Goal: Information Seeking & Learning: Stay updated

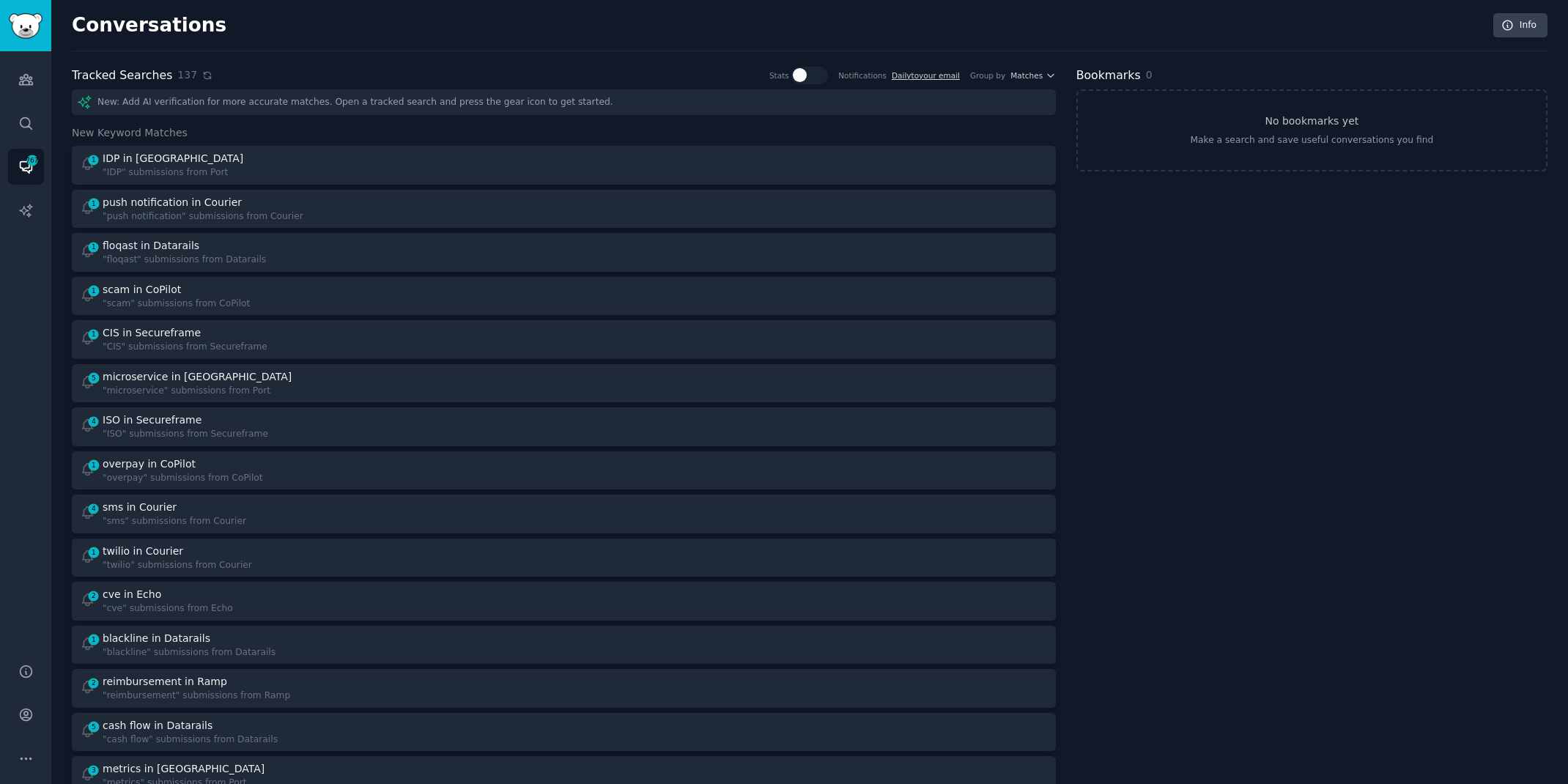
click at [202, 76] on icon at bounding box center [207, 76] width 11 height 11
click at [426, 260] on div "1 floqast in Datarails "floqast" submissions from Datarails" at bounding box center [317, 252] width 474 height 29
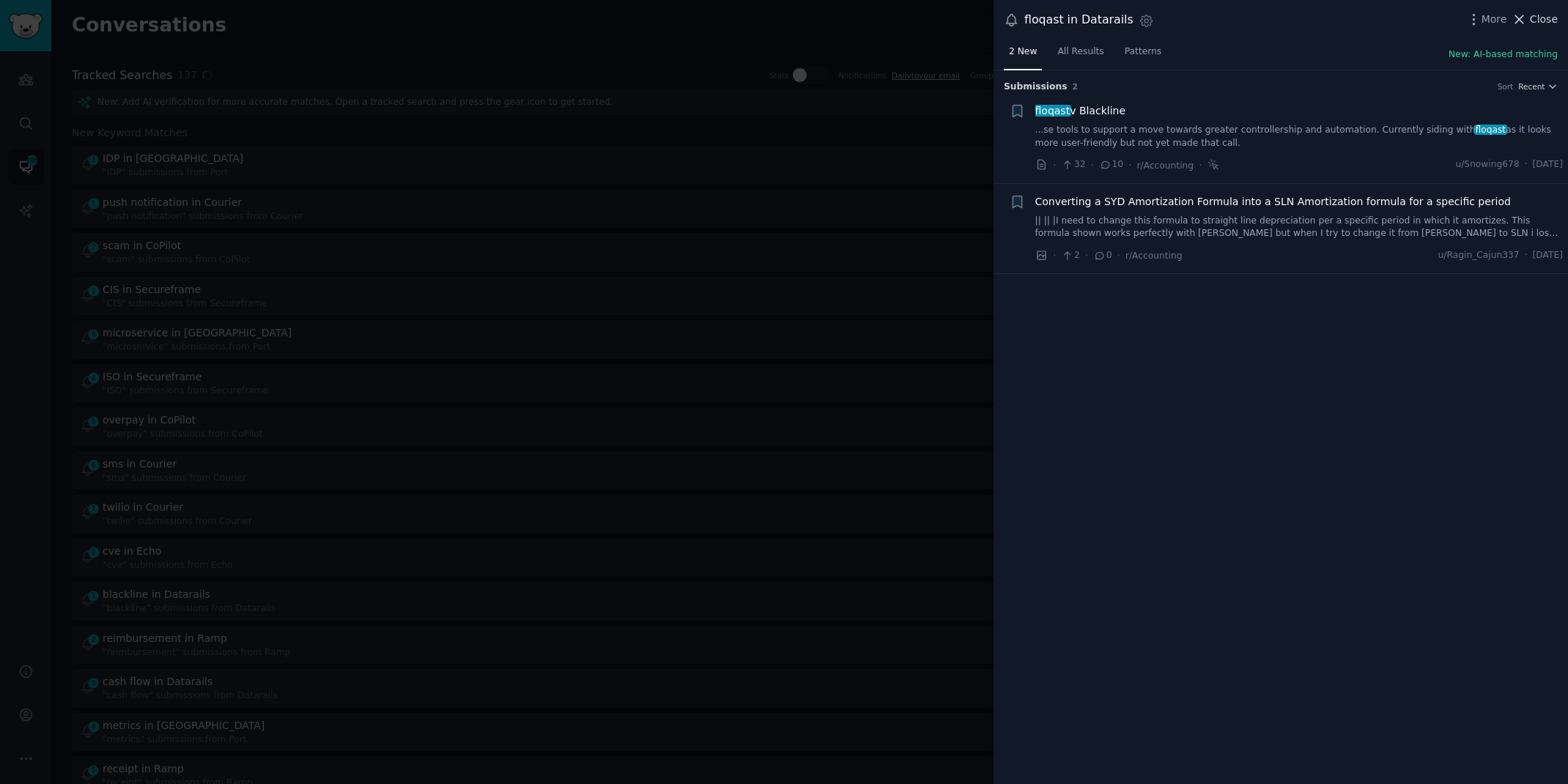
click at [1555, 22] on span "Close" at bounding box center [1543, 19] width 28 height 16
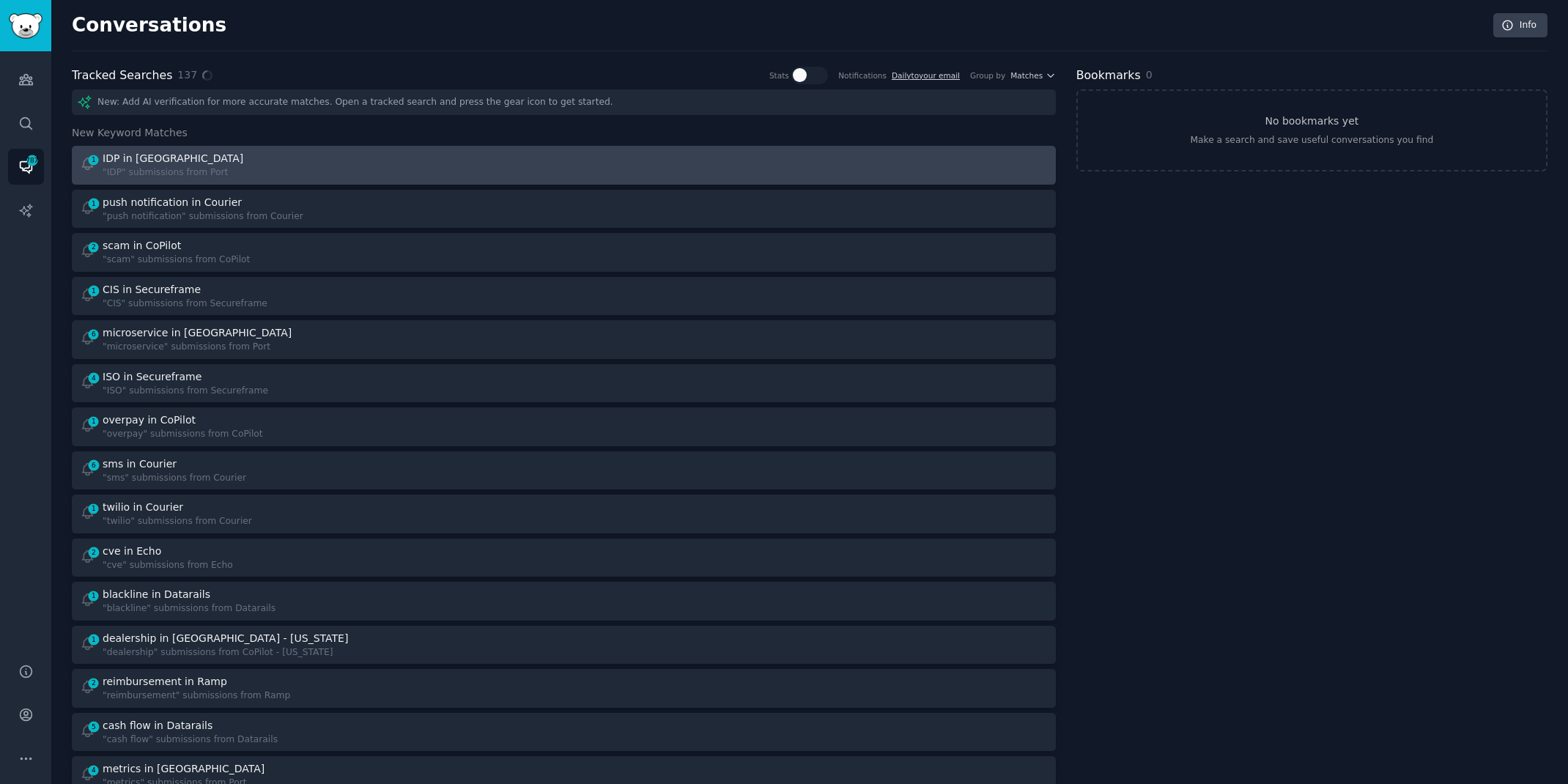
click at [290, 162] on div "1 IDP in Port "IDP" submissions from [GEOGRAPHIC_DATA]" at bounding box center [317, 165] width 474 height 29
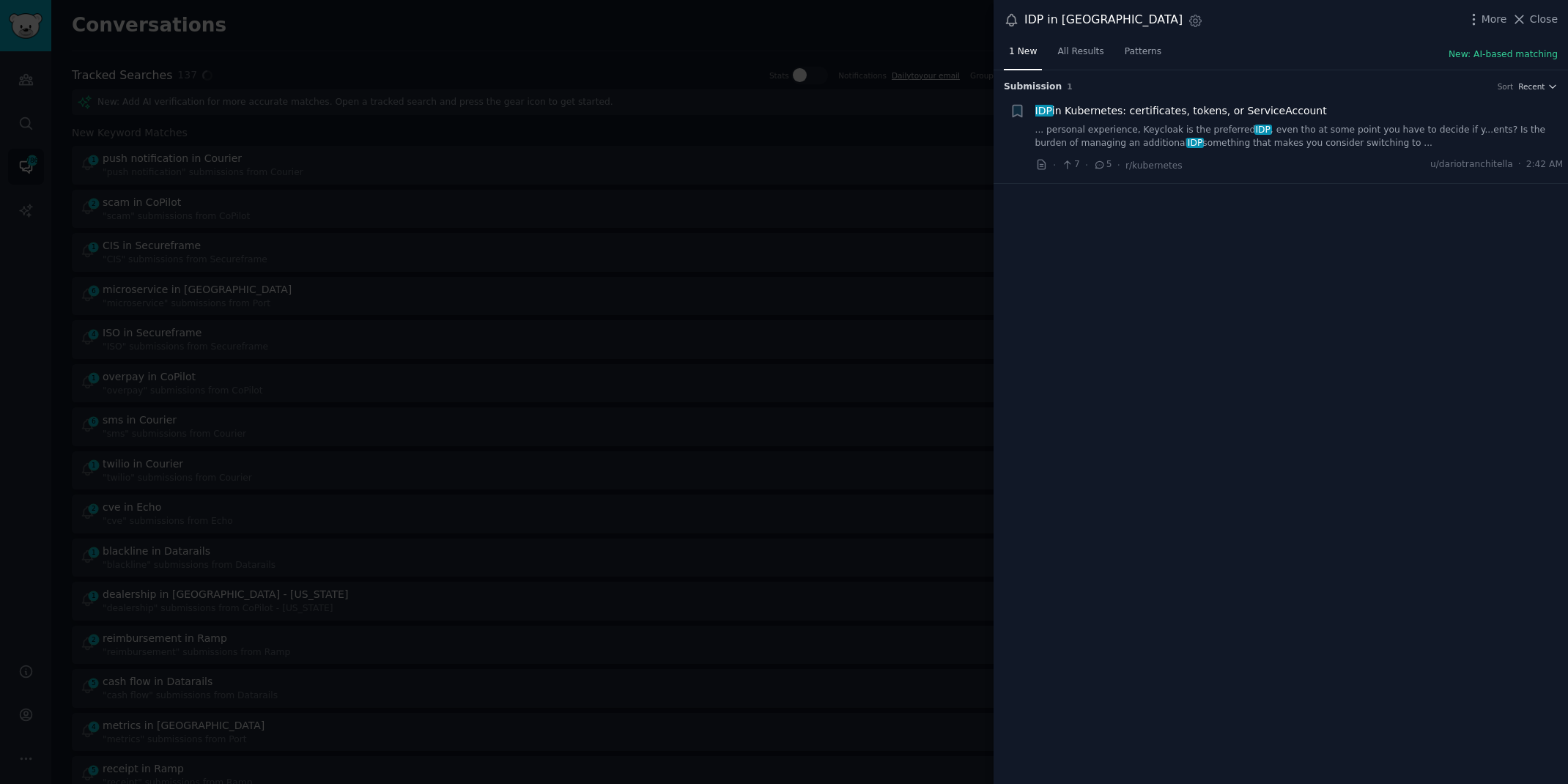
click at [460, 47] on div at bounding box center [784, 392] width 1568 height 784
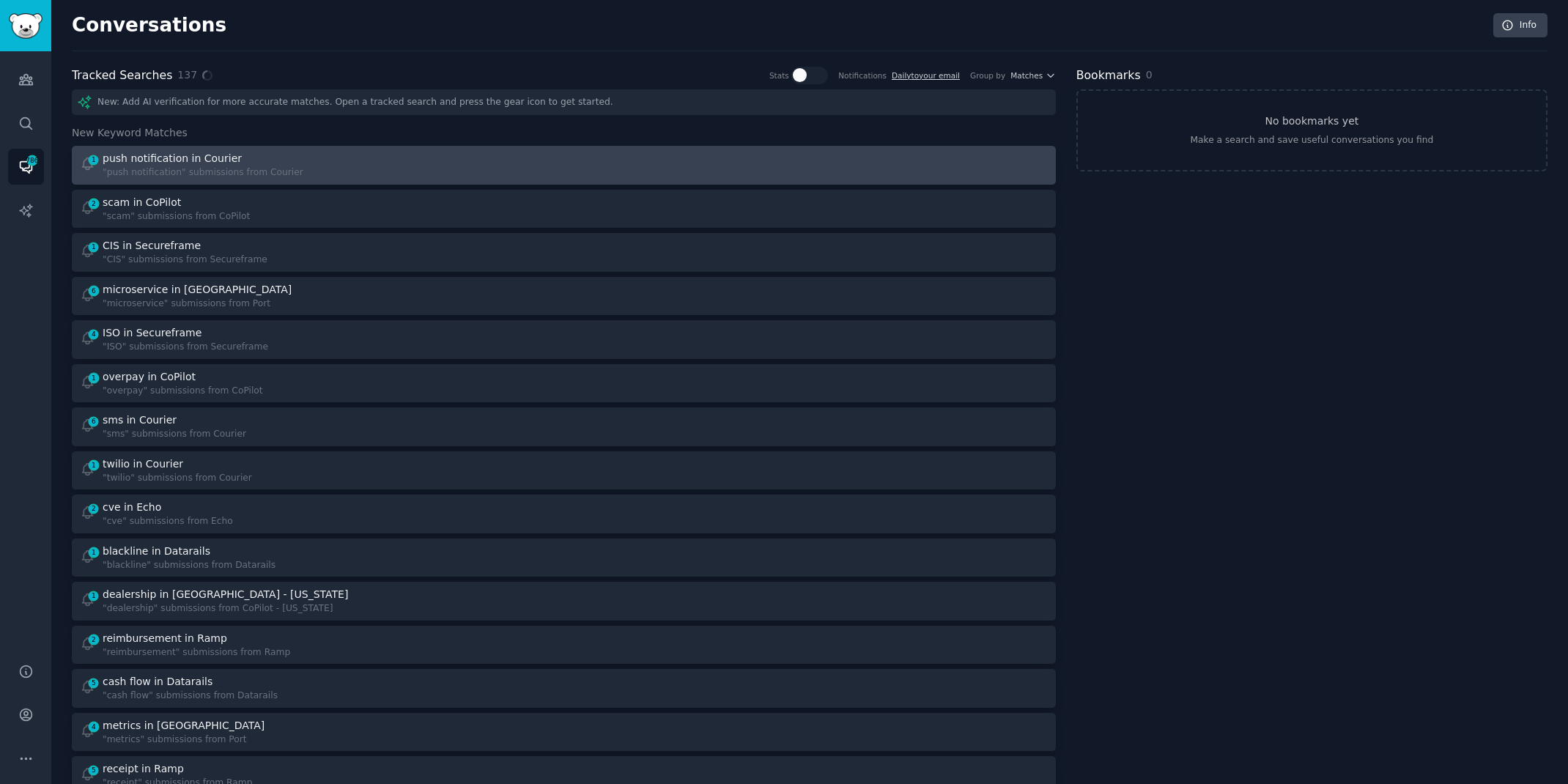
click at [345, 171] on div "1 push notification in Courier "push notification" submissions from Courier" at bounding box center [317, 165] width 474 height 29
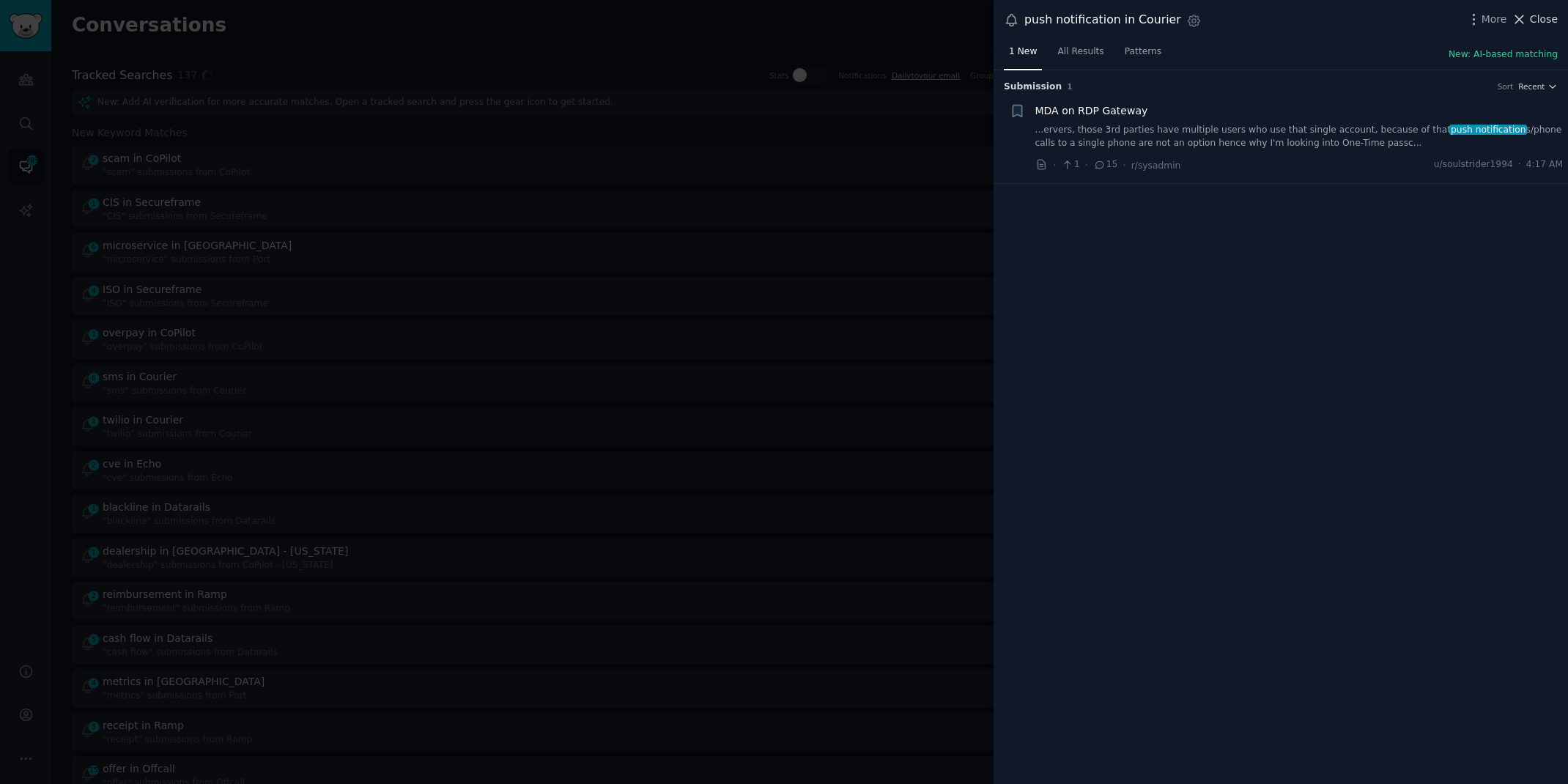
click at [1534, 23] on span "Close" at bounding box center [1543, 19] width 28 height 16
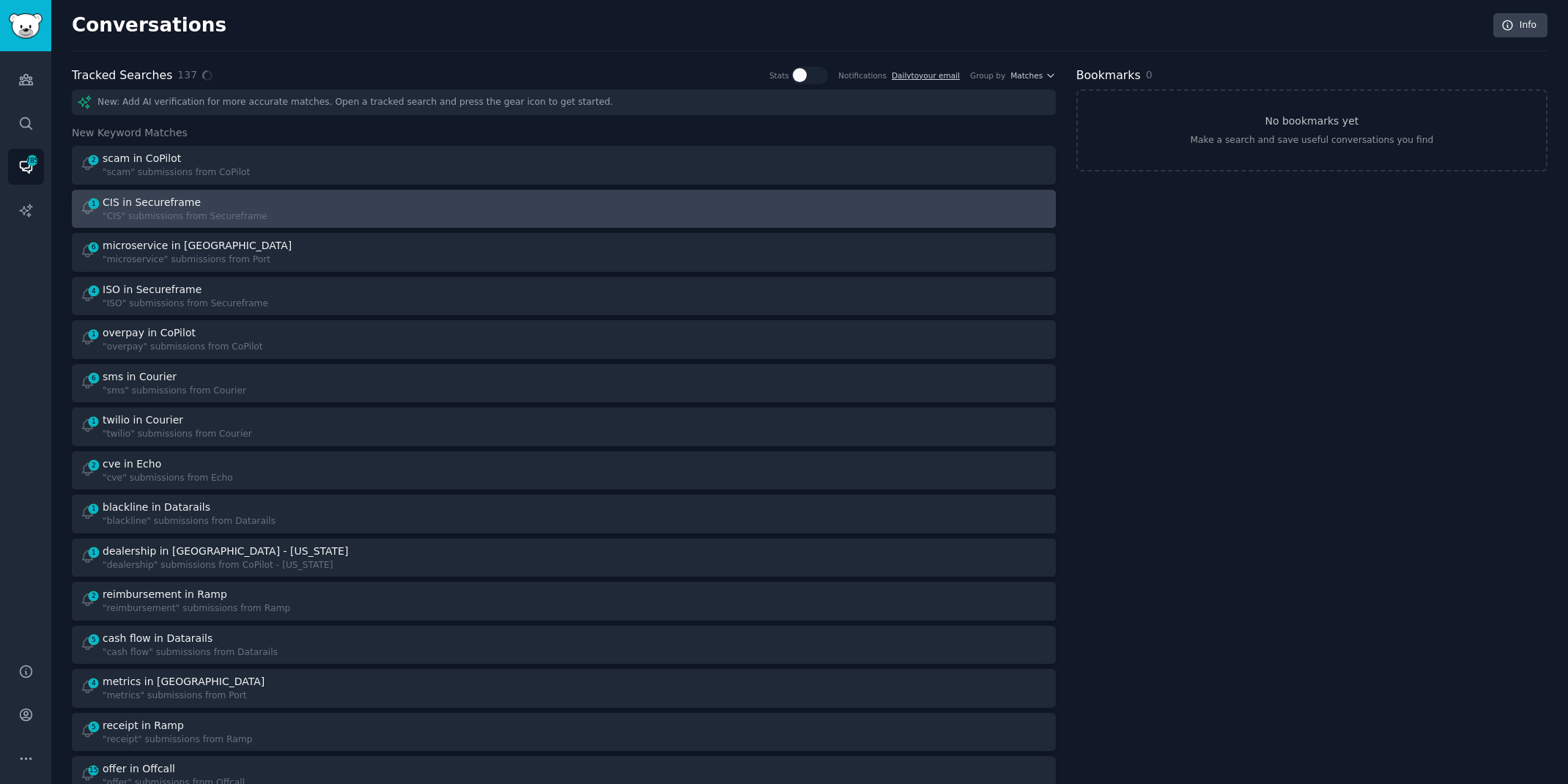
click at [267, 212] on div "1 CIS in Secureframe "CIS" submissions from Secureframe" at bounding box center [317, 209] width 474 height 29
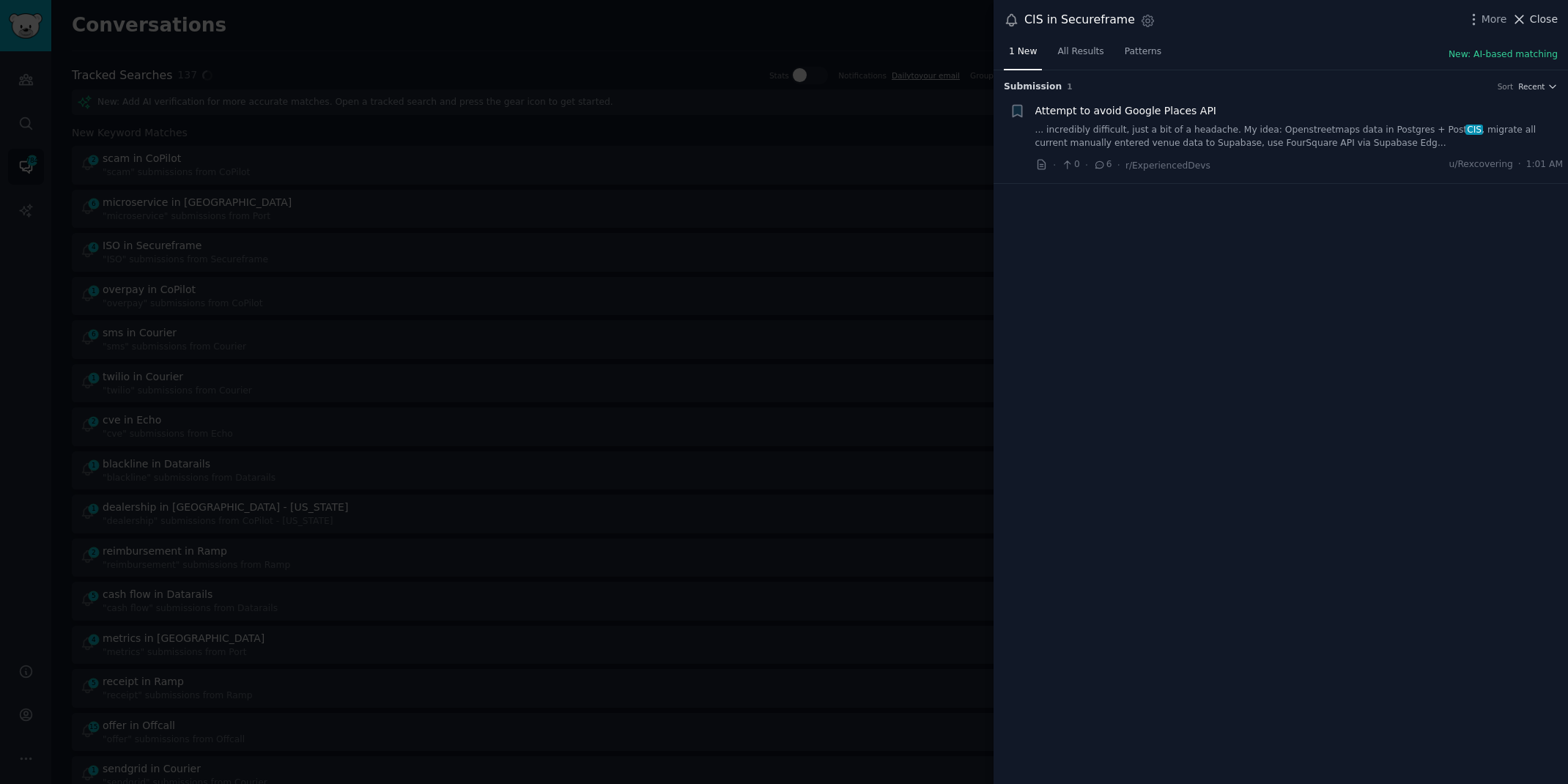
click at [1535, 20] on span "Close" at bounding box center [1543, 19] width 28 height 16
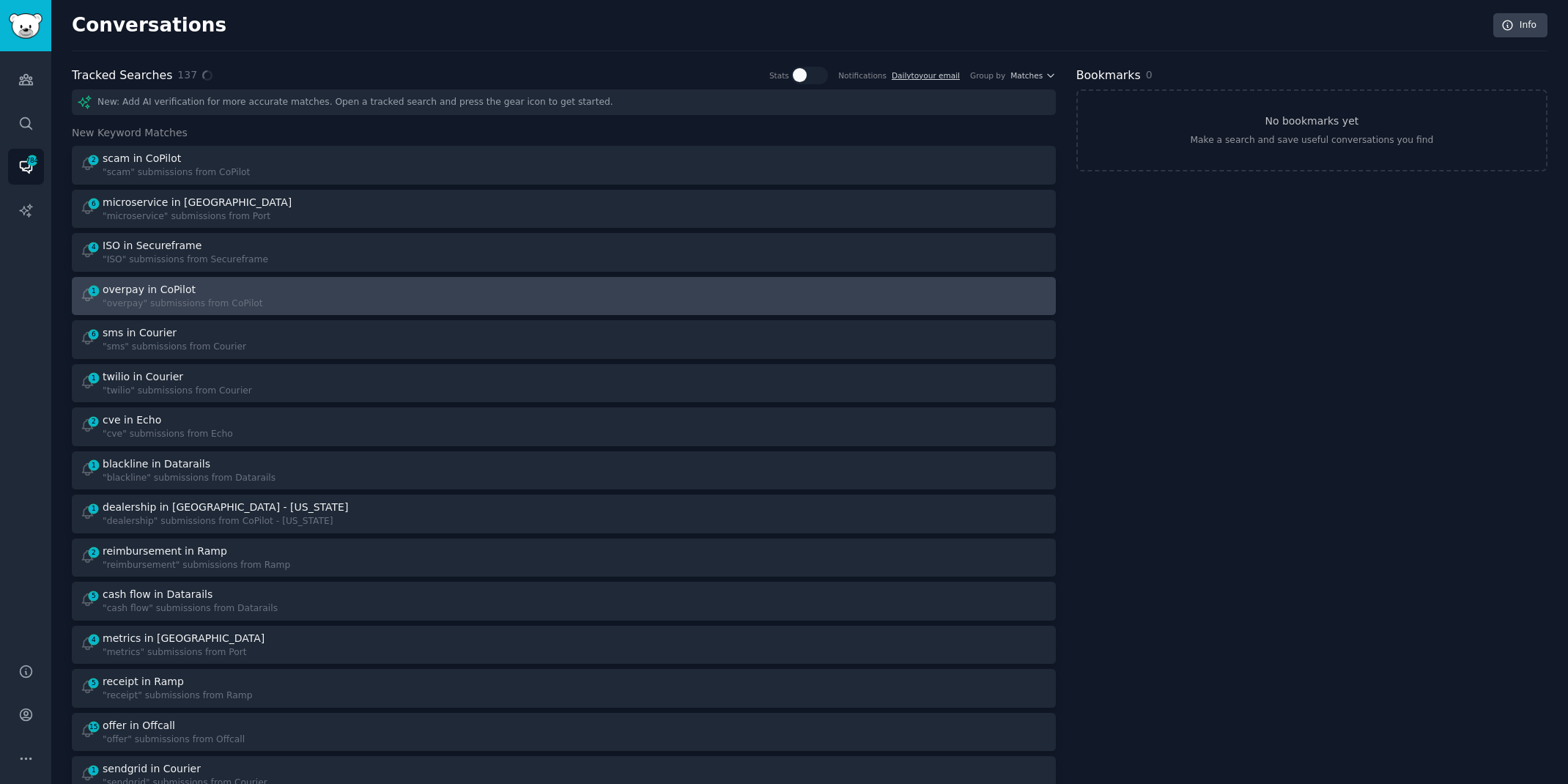
click at [365, 304] on div "1 overpay in CoPilot "overpay" submissions from CoPilot" at bounding box center [317, 296] width 474 height 29
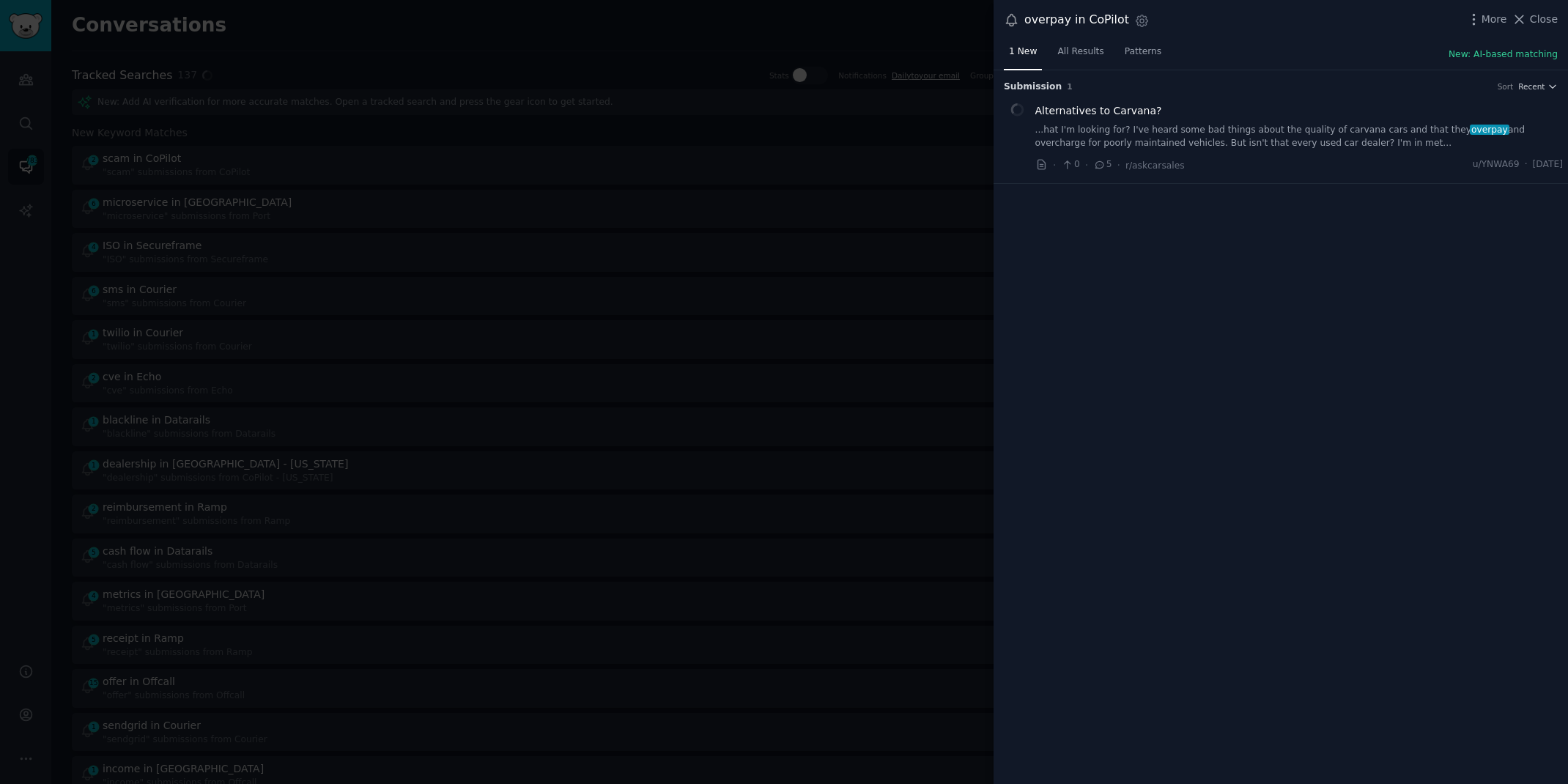
click at [1264, 128] on link "...hat I'm looking for? I've heard some bad things about the quality of carvana…" at bounding box center [1300, 136] width 528 height 25
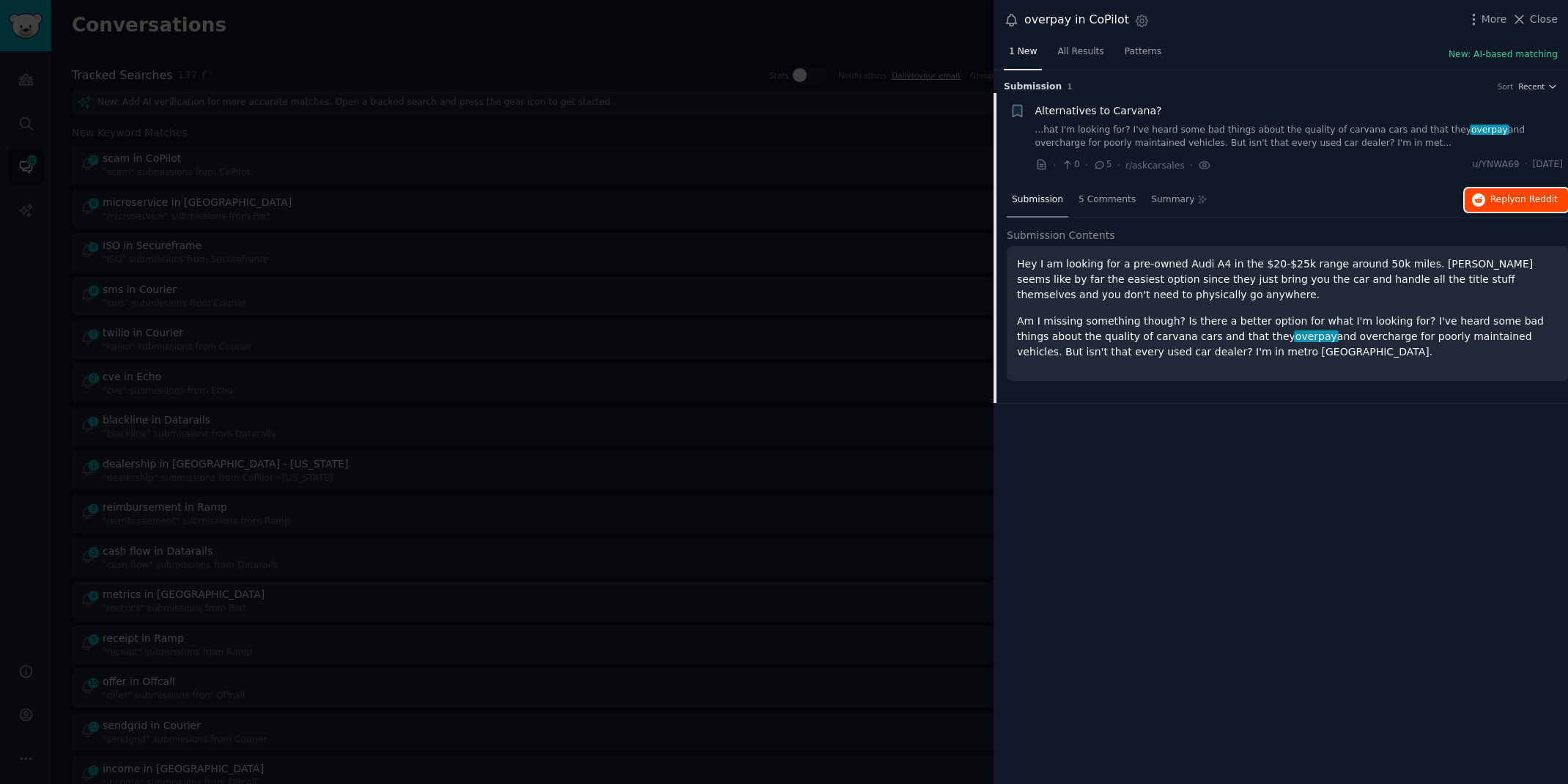
click at [1499, 205] on span "Reply on Reddit" at bounding box center [1523, 199] width 68 height 13
click at [488, 37] on div at bounding box center [784, 392] width 1568 height 784
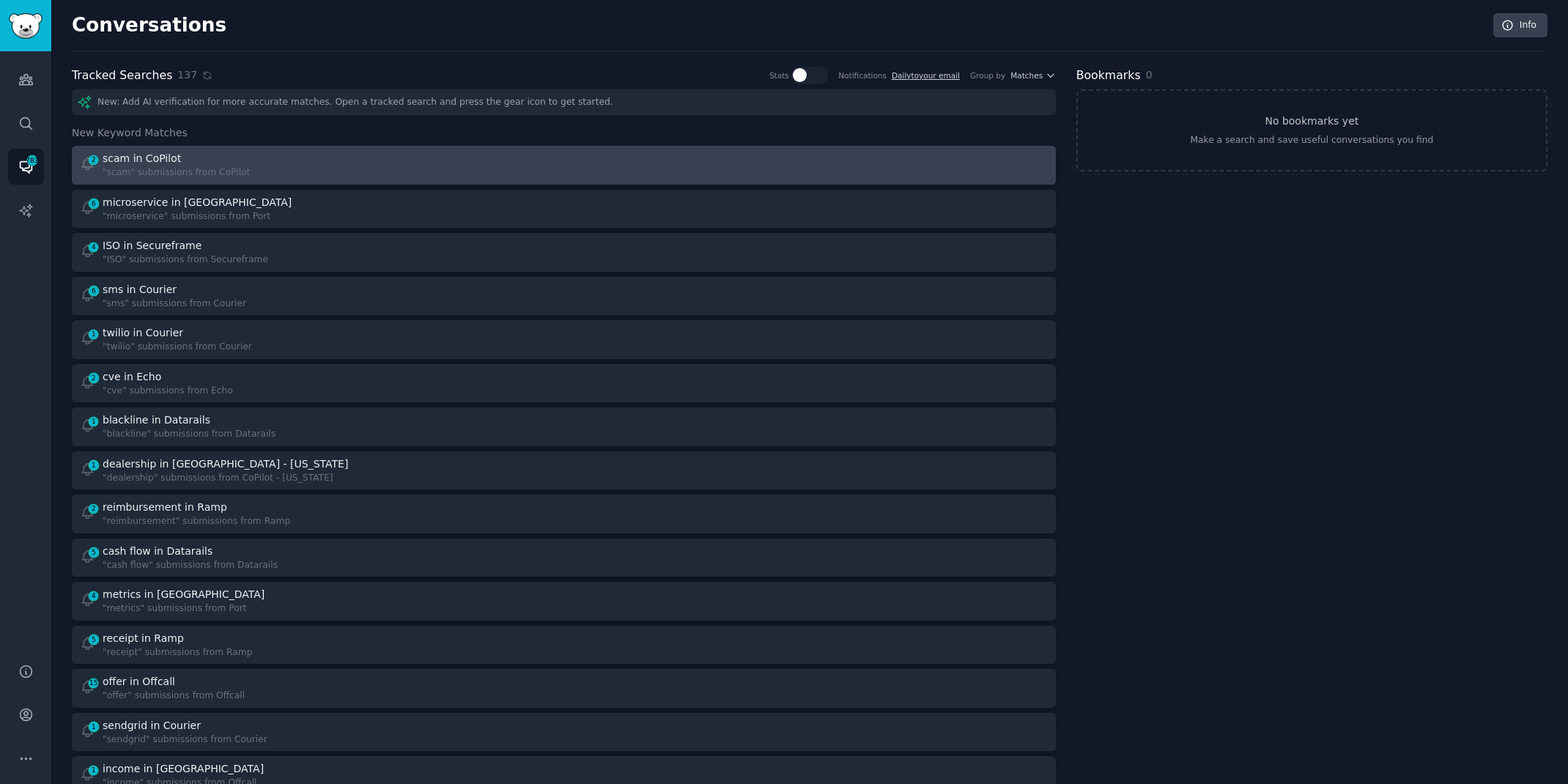
click at [340, 158] on div "2 scam in CoPilot "scam" submissions from CoPilot" at bounding box center [317, 165] width 474 height 29
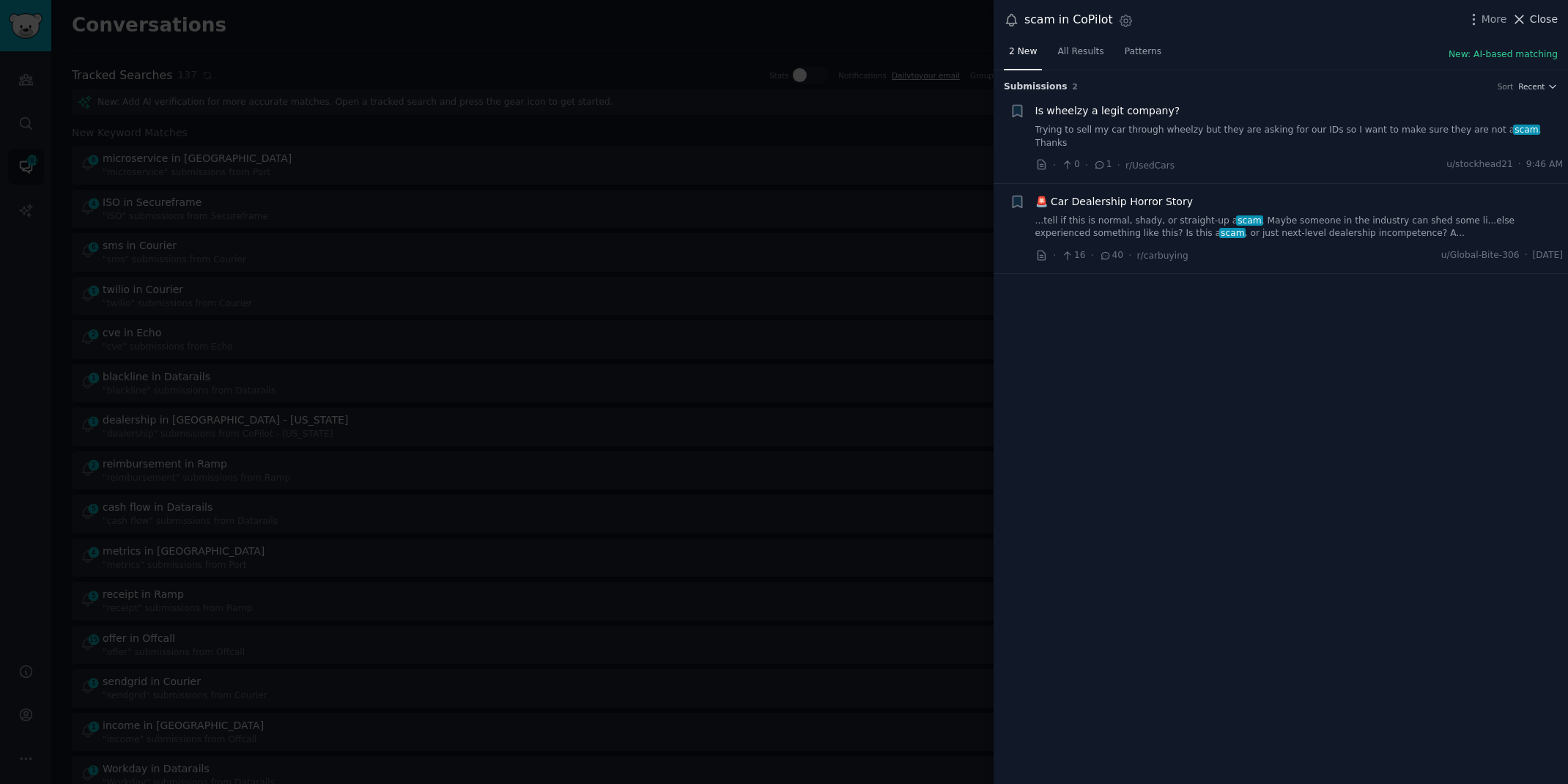
click at [1540, 24] on span "Close" at bounding box center [1543, 19] width 28 height 16
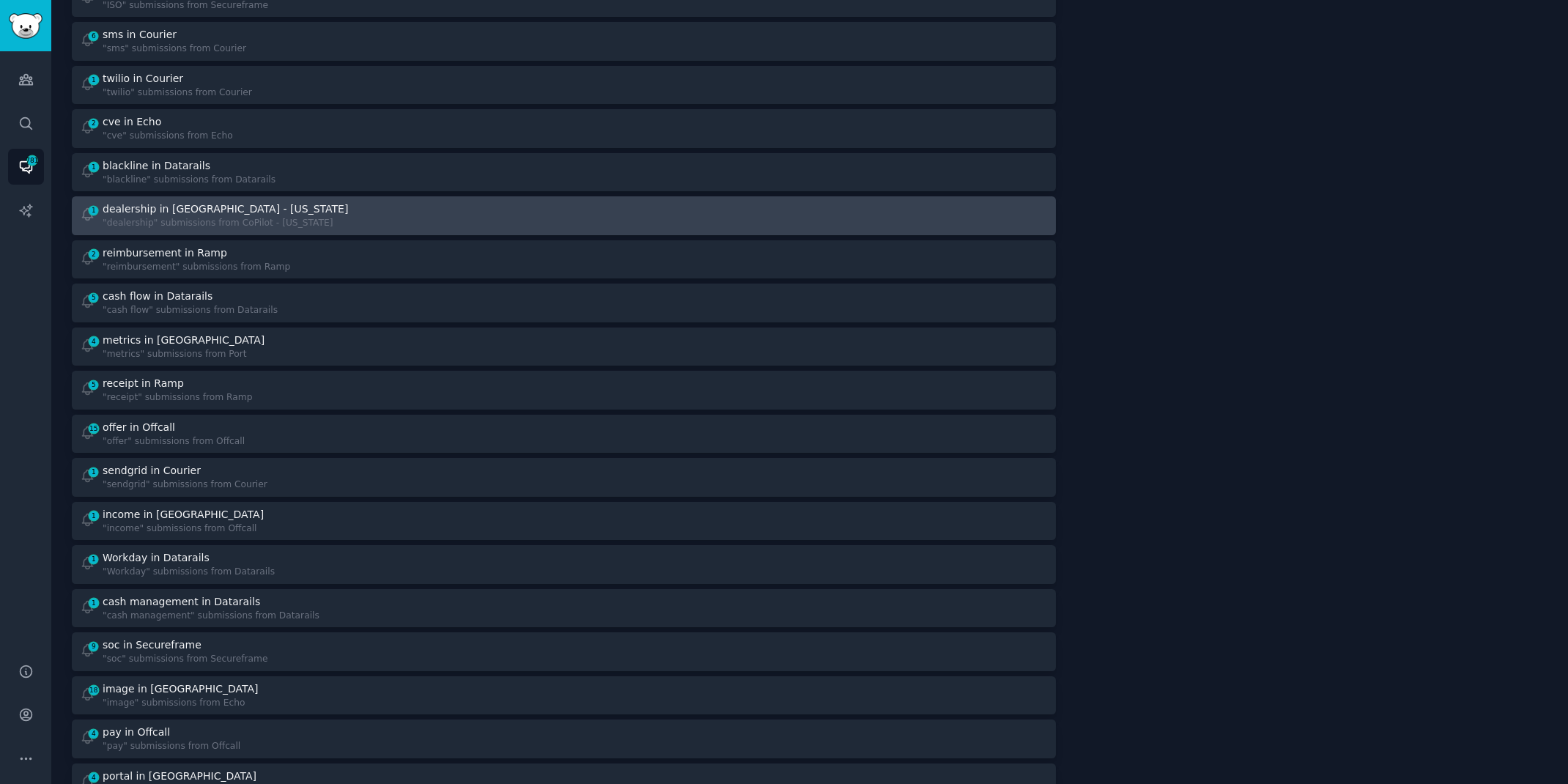
scroll to position [376, 0]
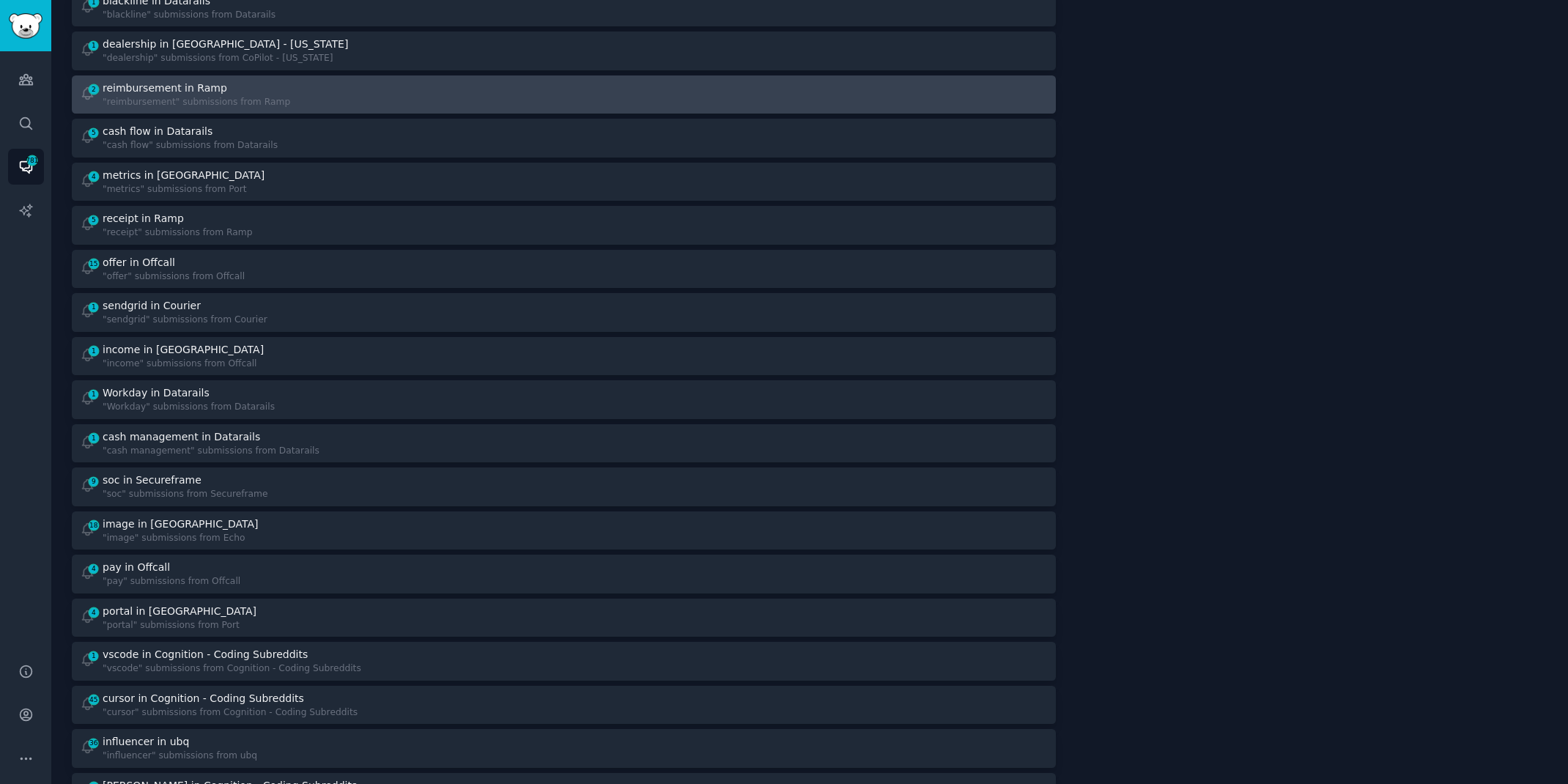
click at [435, 109] on link "2 reimbursement in Ramp "reimbursement" submissions from Ramp" at bounding box center [563, 95] width 984 height 39
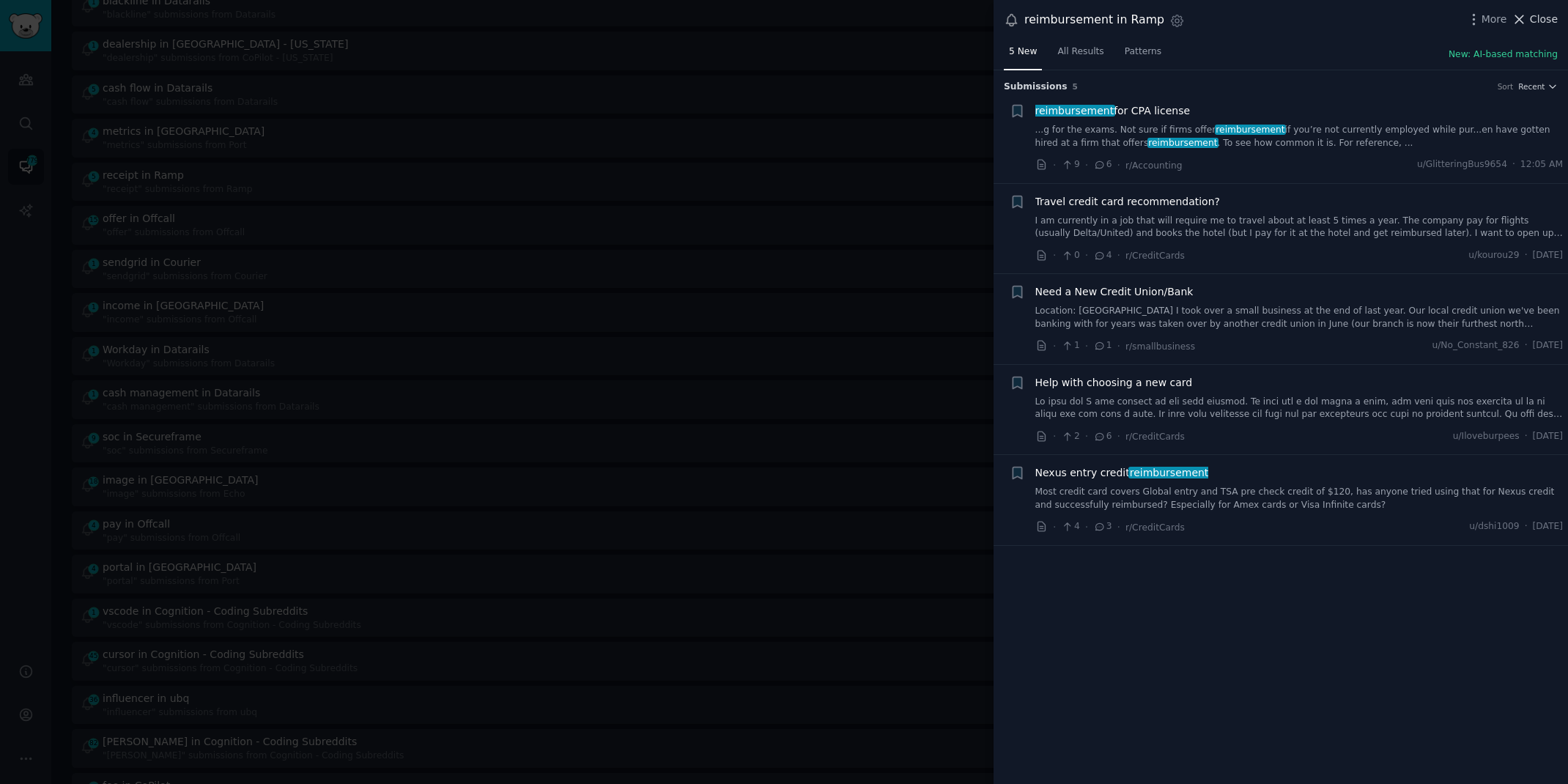
click at [1541, 19] on span "Close" at bounding box center [1543, 19] width 28 height 16
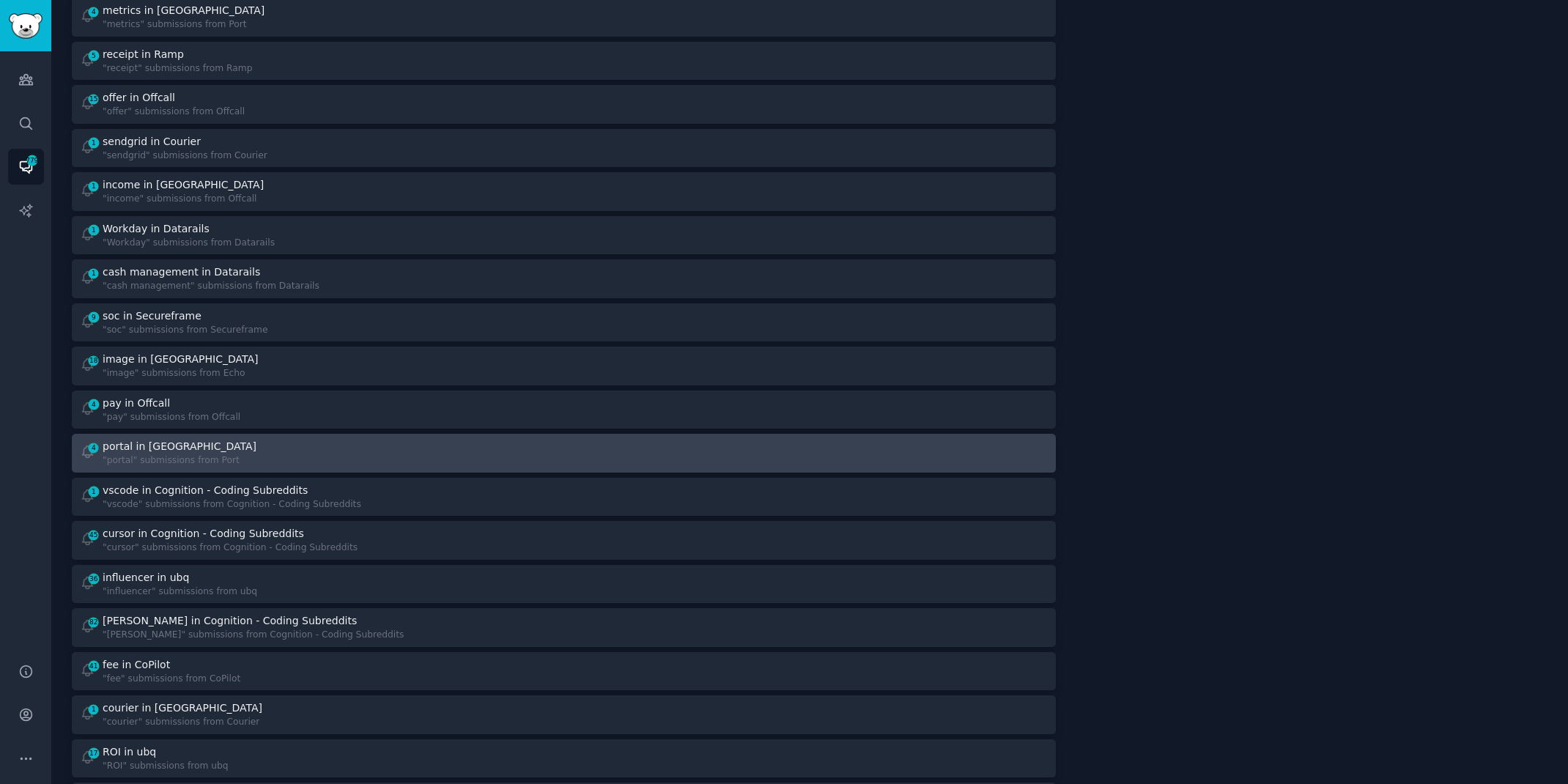
scroll to position [499, 0]
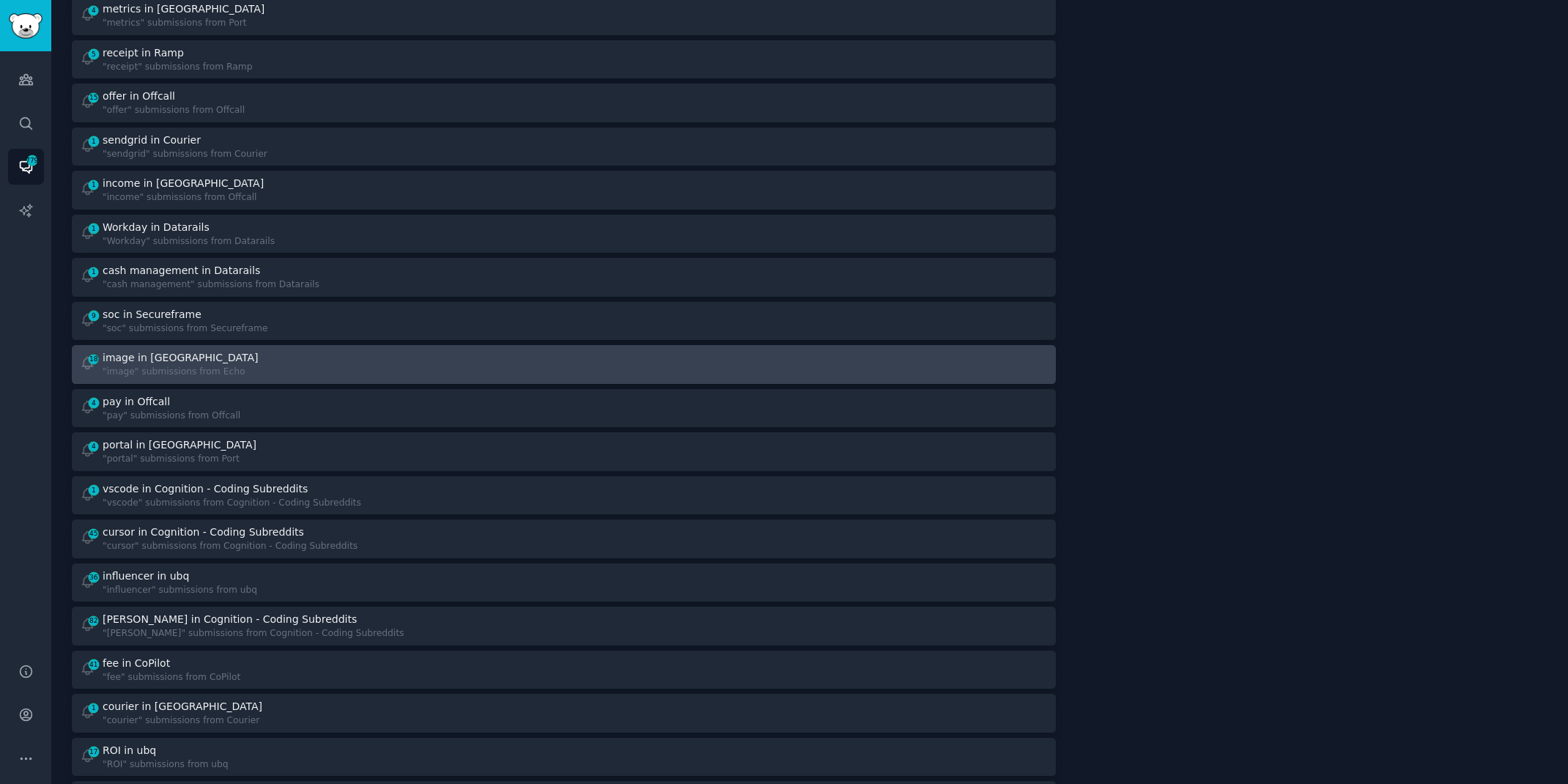
click at [487, 370] on div "18 image in Echo "image" submissions from Echo" at bounding box center [317, 364] width 474 height 29
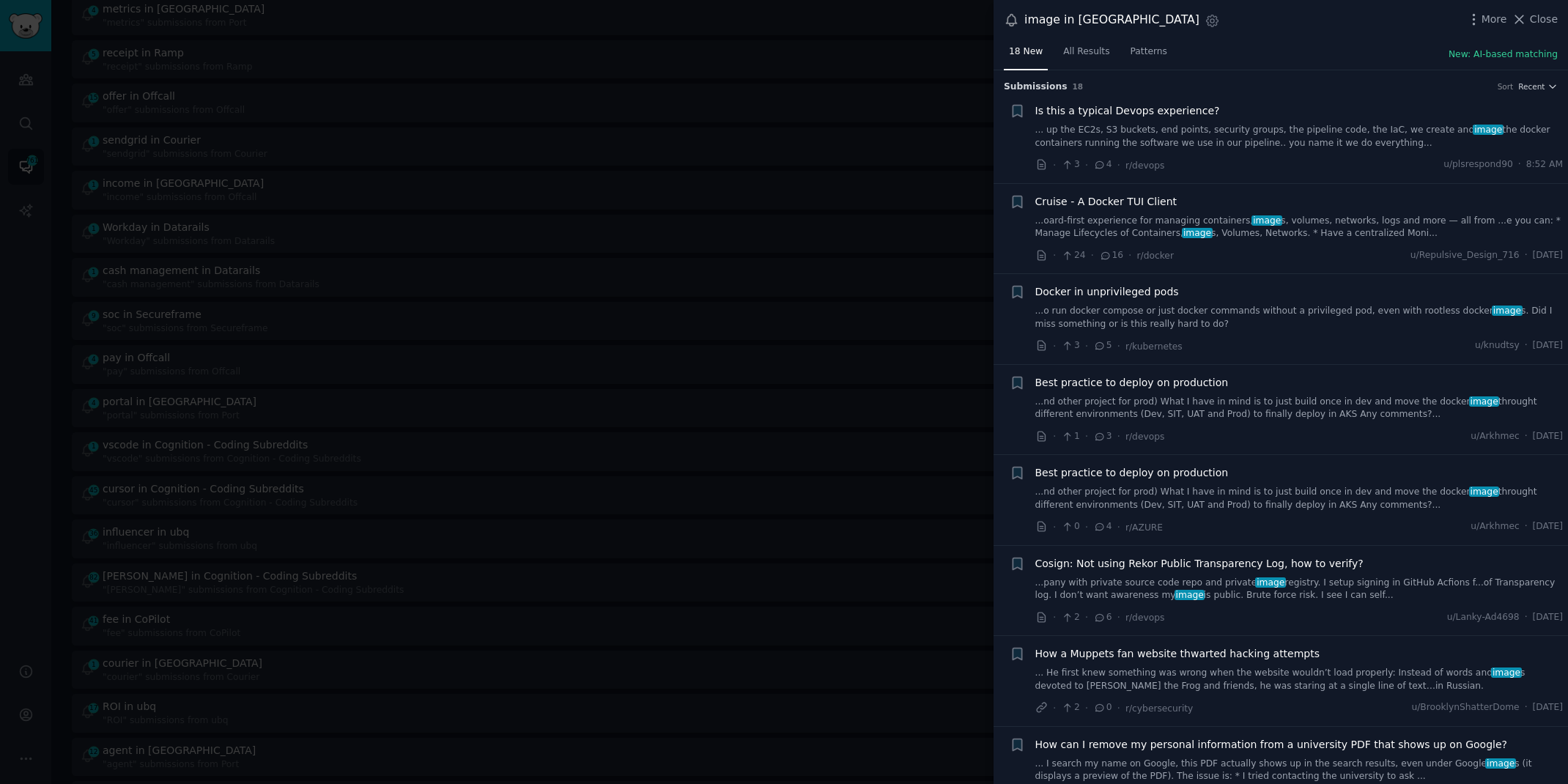
click at [548, 26] on div at bounding box center [784, 392] width 1568 height 784
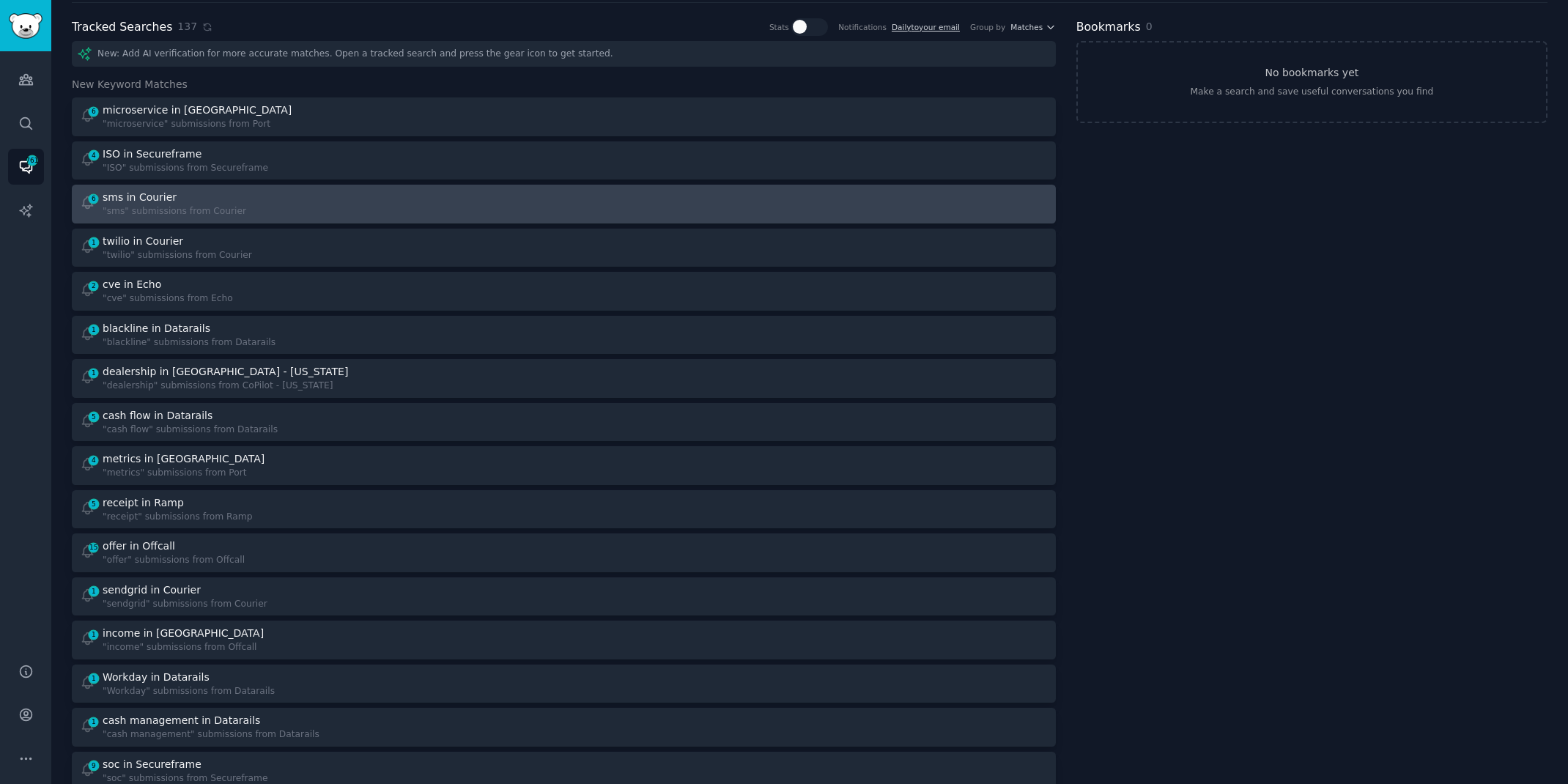
scroll to position [83, 0]
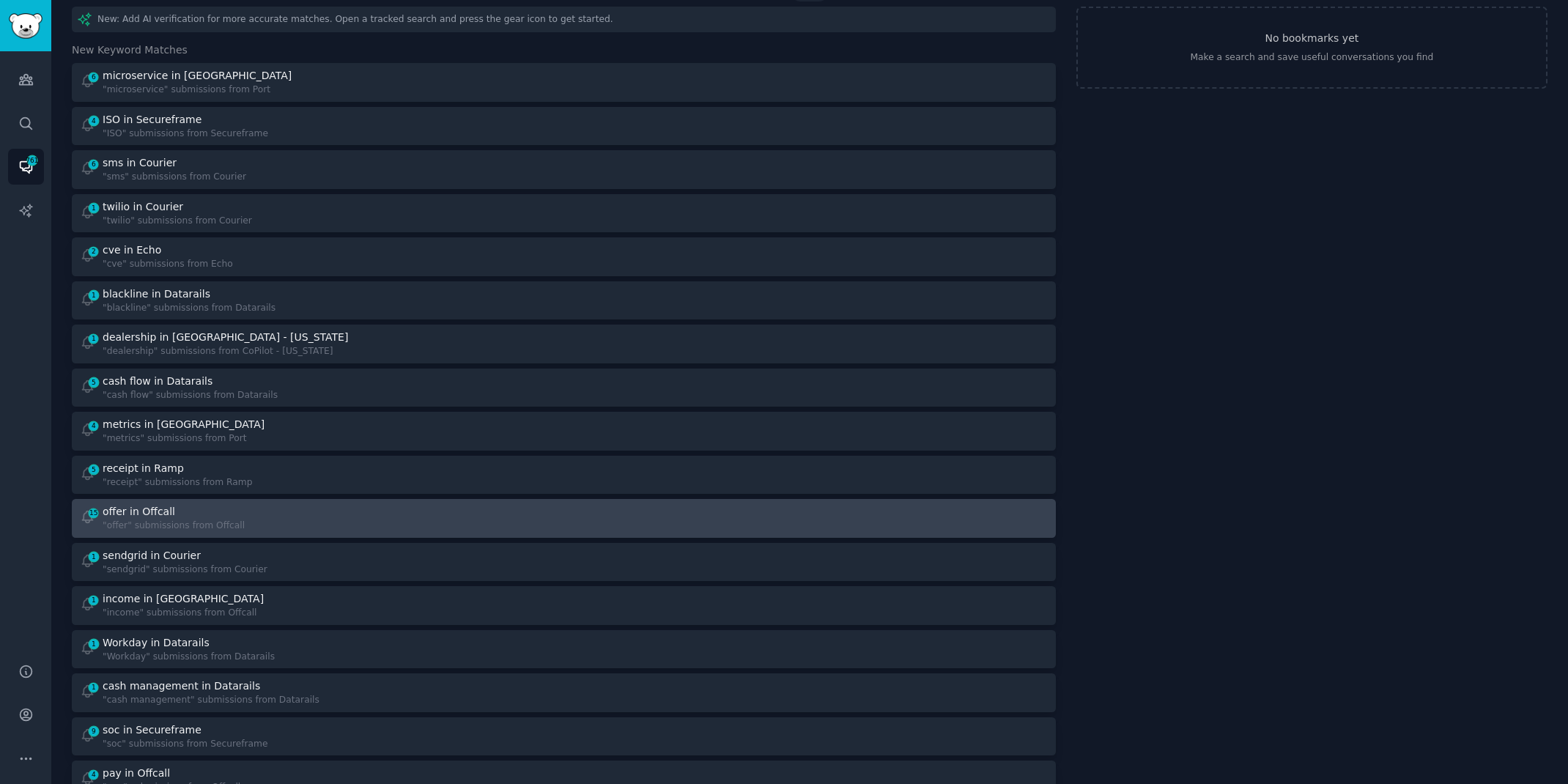
click at [197, 500] on link "15 offer in Offcall "offer" submissions from Offcall" at bounding box center [563, 519] width 984 height 39
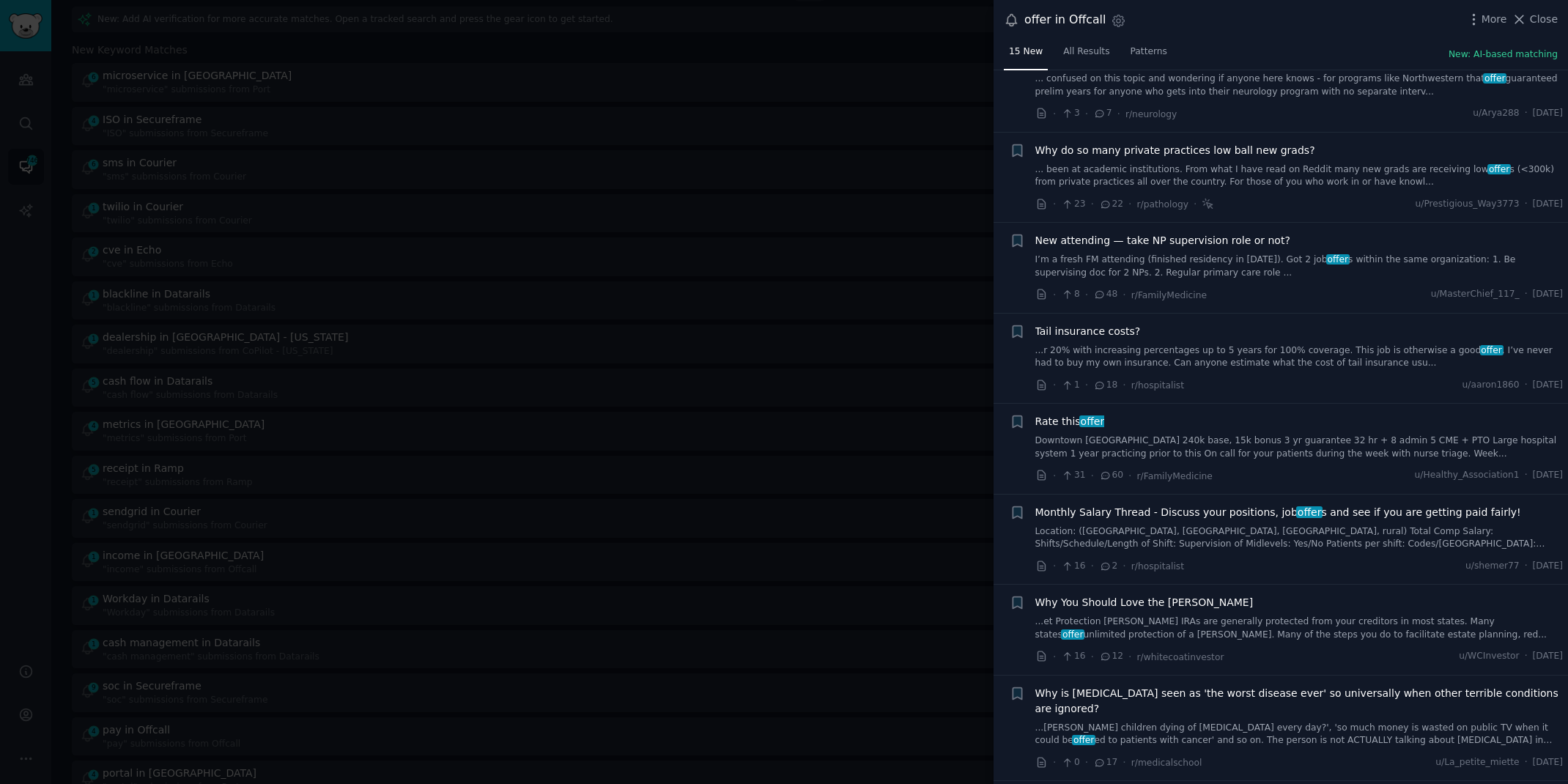
scroll to position [598, 0]
click at [1292, 443] on link "Downtown [GEOGRAPHIC_DATA] 240k base, 15k bonus 3 yr guarantee 32 hr + 8 admin …" at bounding box center [1300, 444] width 528 height 25
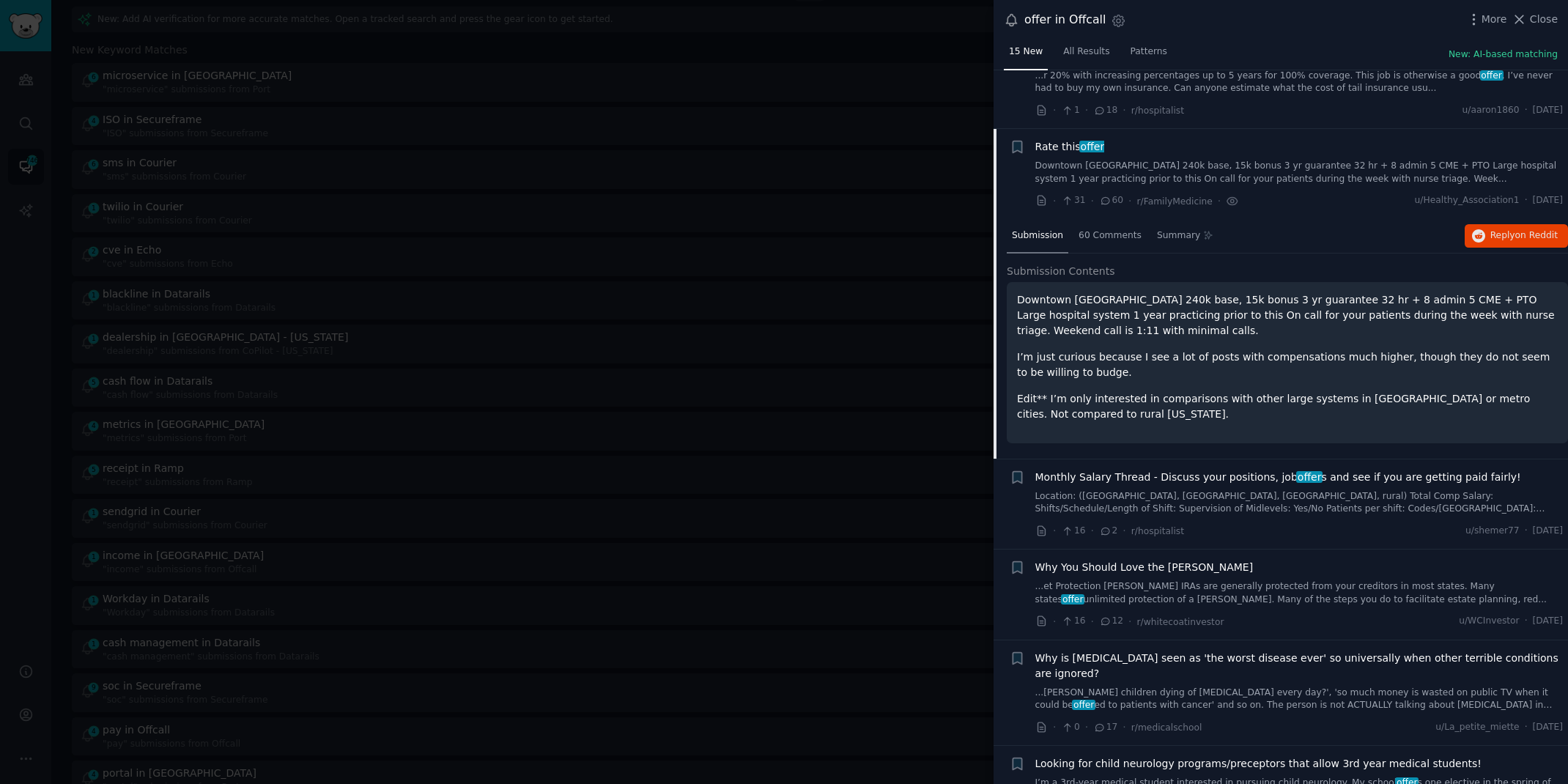
scroll to position [900, 0]
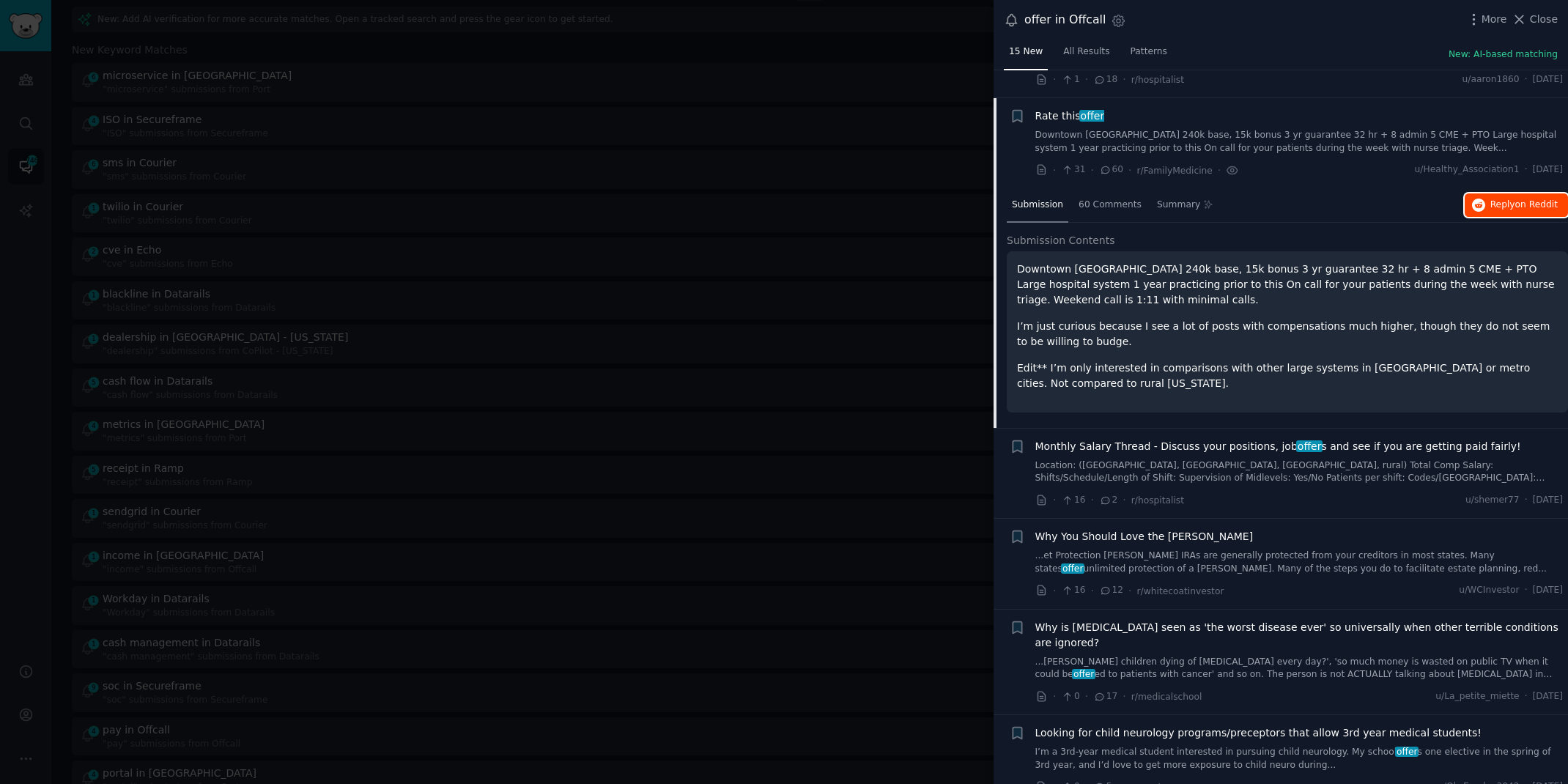
click at [1472, 198] on icon "button" at bounding box center [1479, 205] width 13 height 13
